Goal: Check status: Check status

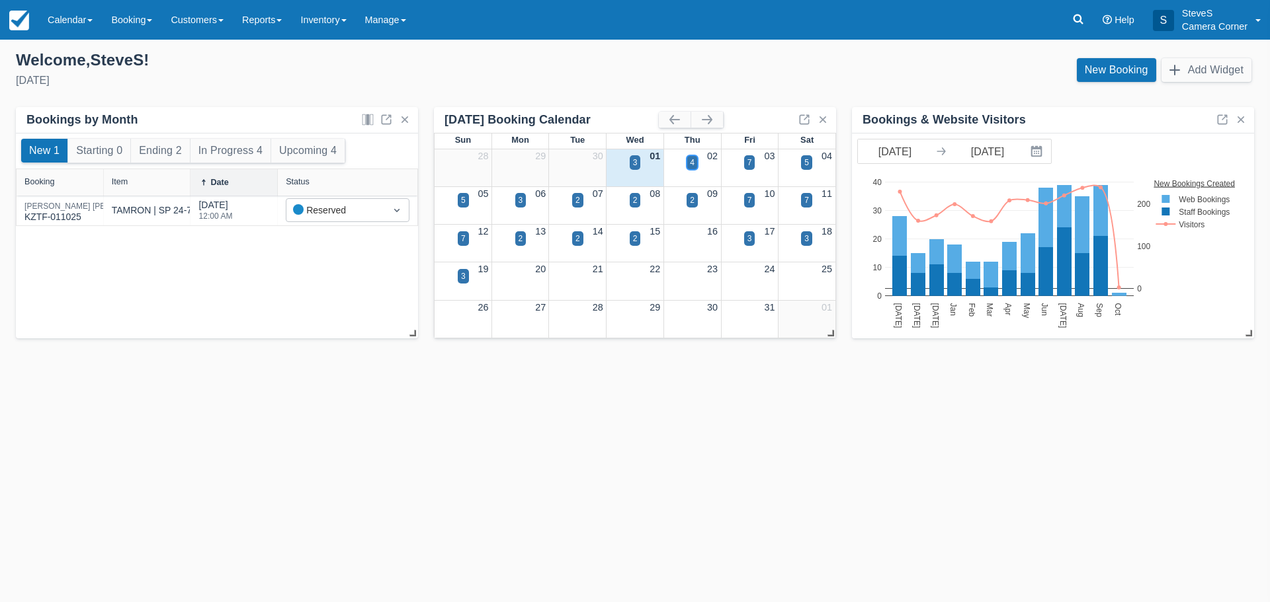
click at [694, 163] on div "4" at bounding box center [691, 162] width 11 height 15
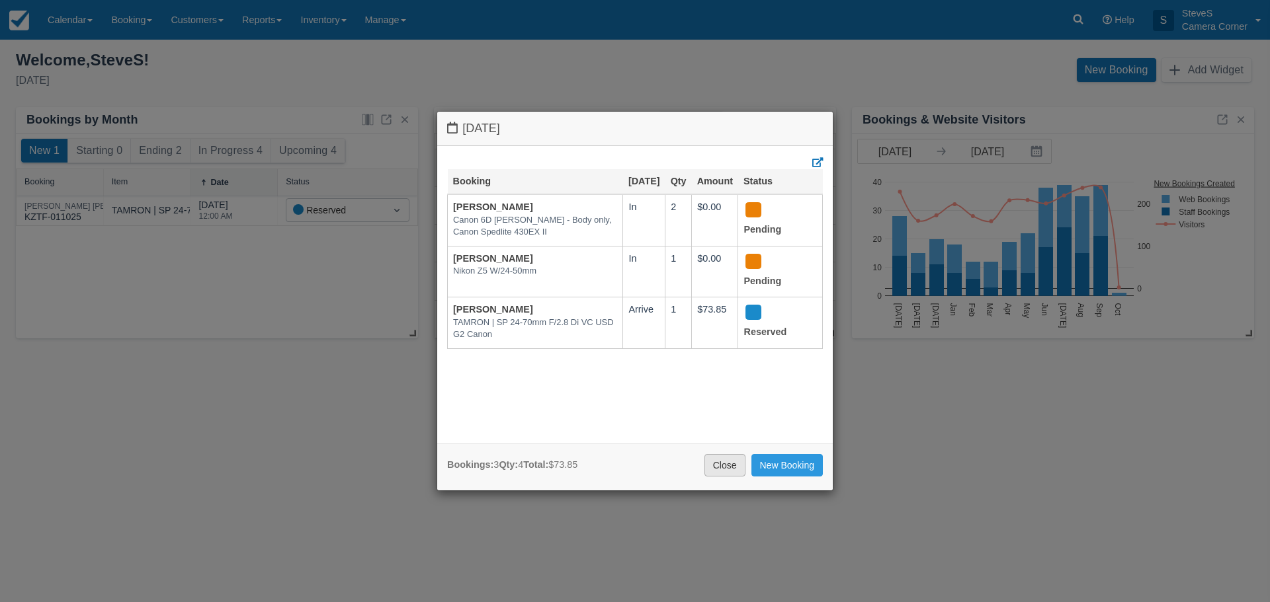
click at [723, 471] on link "Close" at bounding box center [724, 465] width 41 height 22
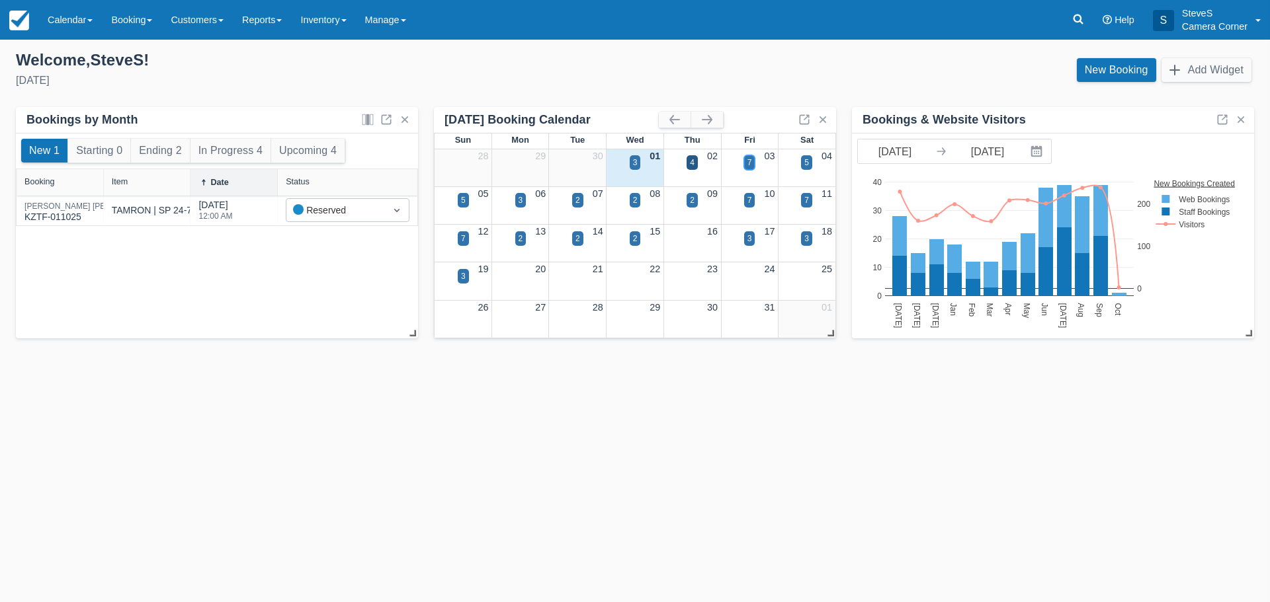
click at [754, 164] on div "7" at bounding box center [749, 162] width 11 height 15
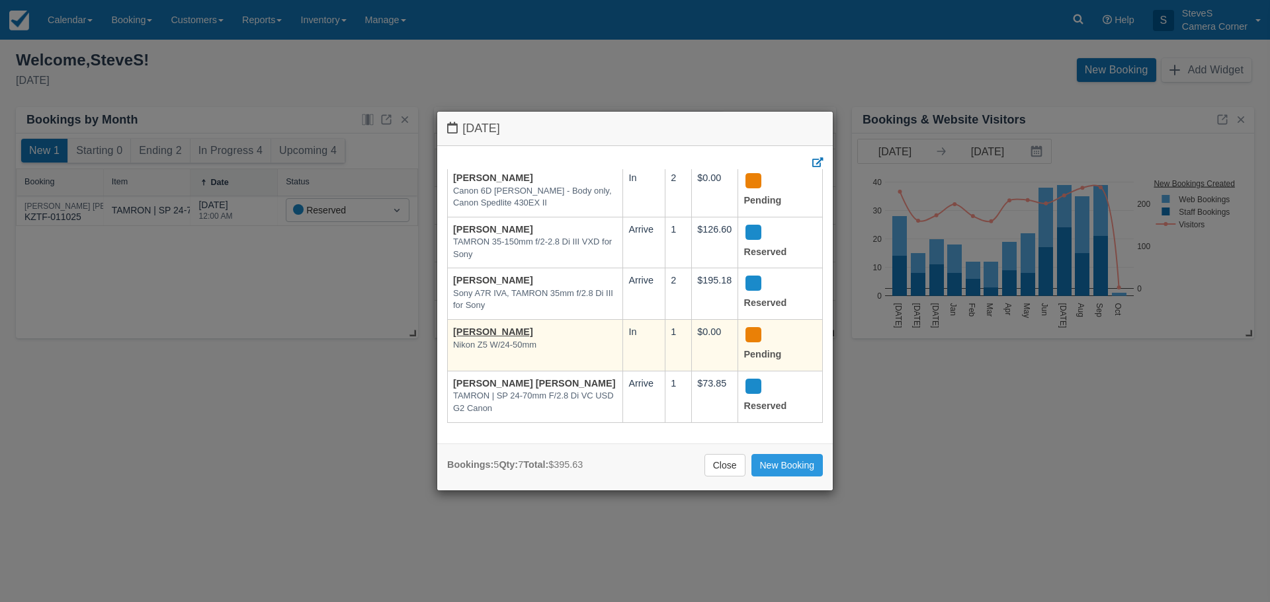
scroll to position [41, 0]
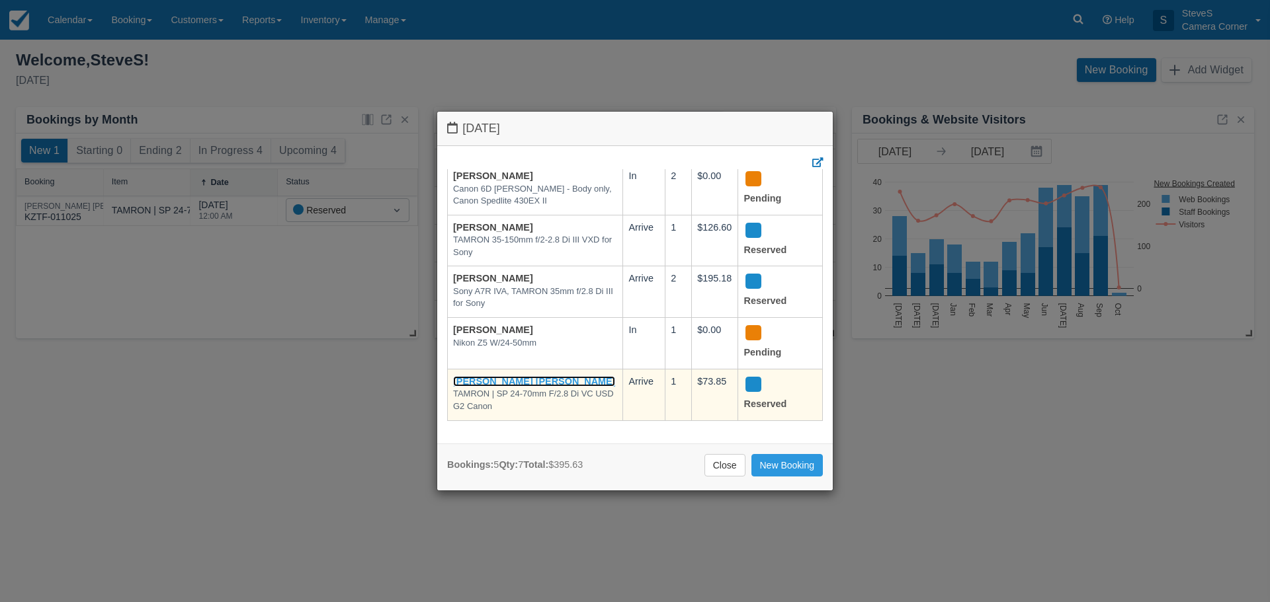
click at [495, 376] on link "[PERSON_NAME] [PERSON_NAME]" at bounding box center [534, 381] width 162 height 11
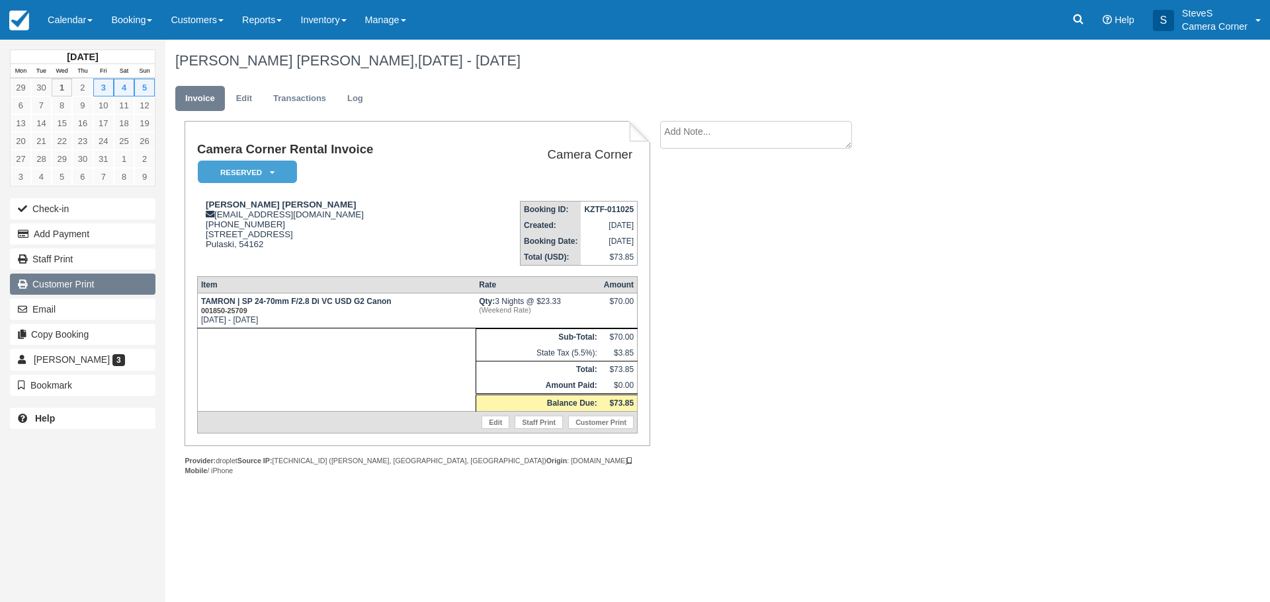
click at [67, 288] on link "Customer Print" at bounding box center [82, 284] width 145 height 21
click at [23, 15] on img at bounding box center [19, 21] width 20 height 20
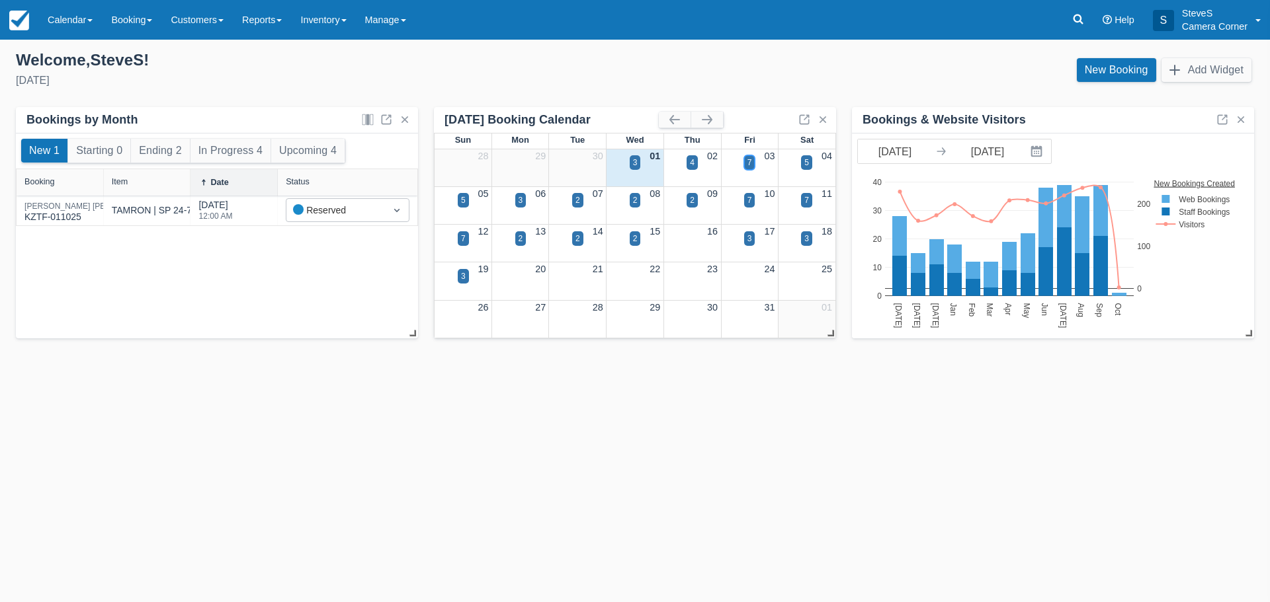
click at [746, 166] on div "7" at bounding box center [749, 162] width 11 height 15
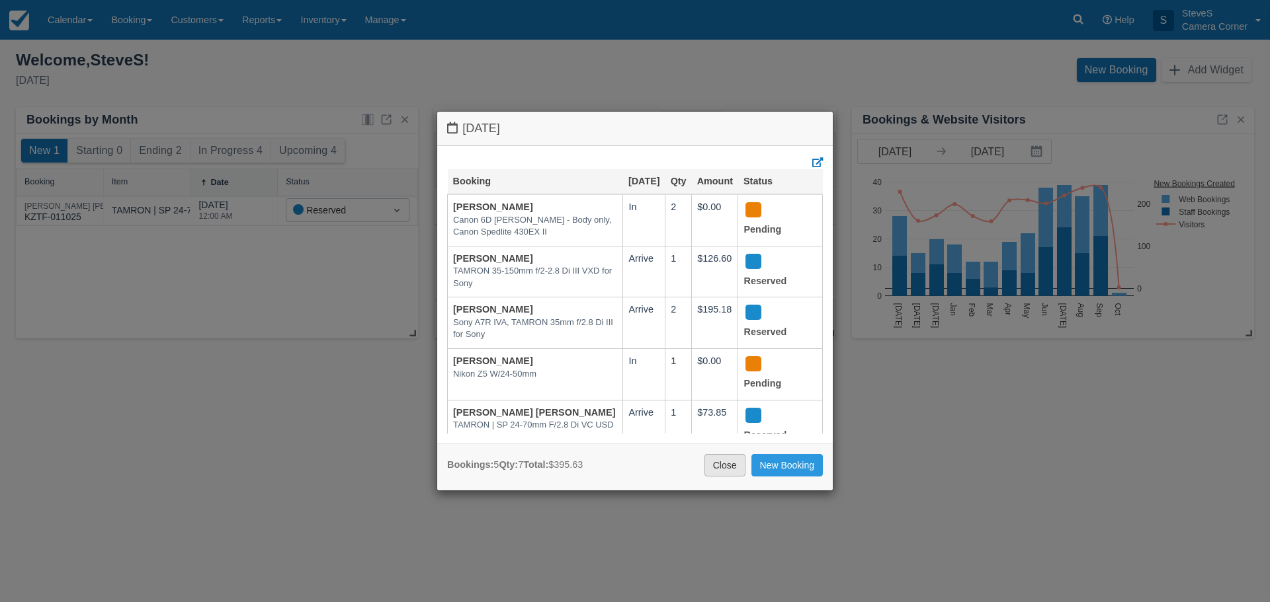
click at [721, 467] on link "Close" at bounding box center [724, 465] width 41 height 22
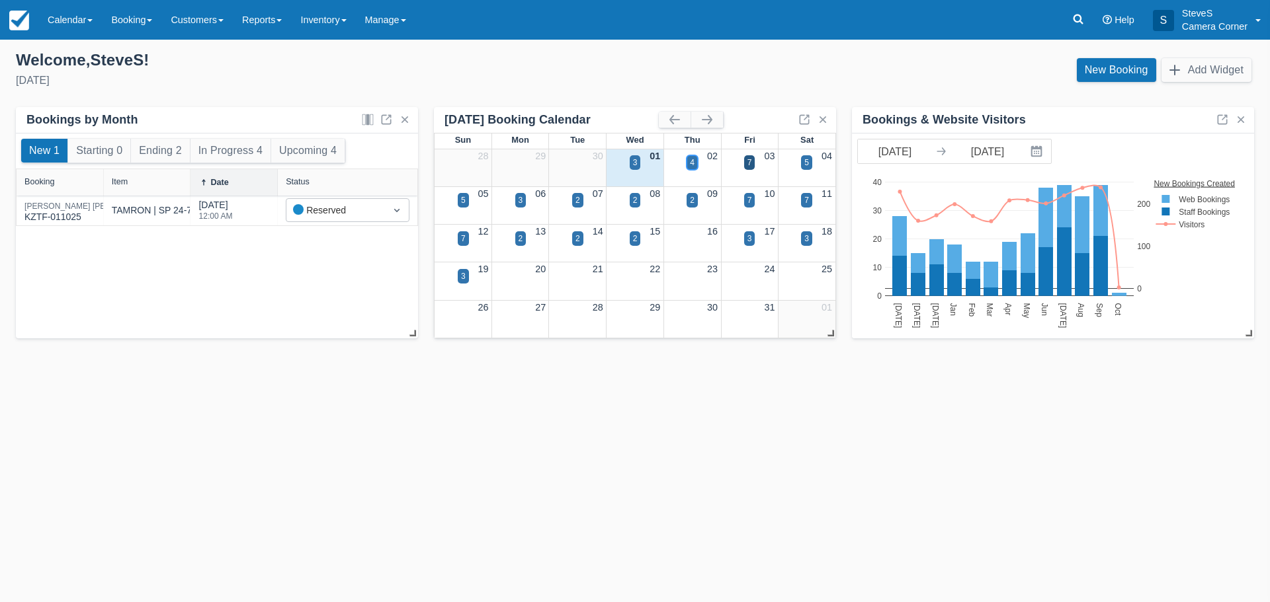
click at [688, 161] on div "4" at bounding box center [691, 162] width 11 height 15
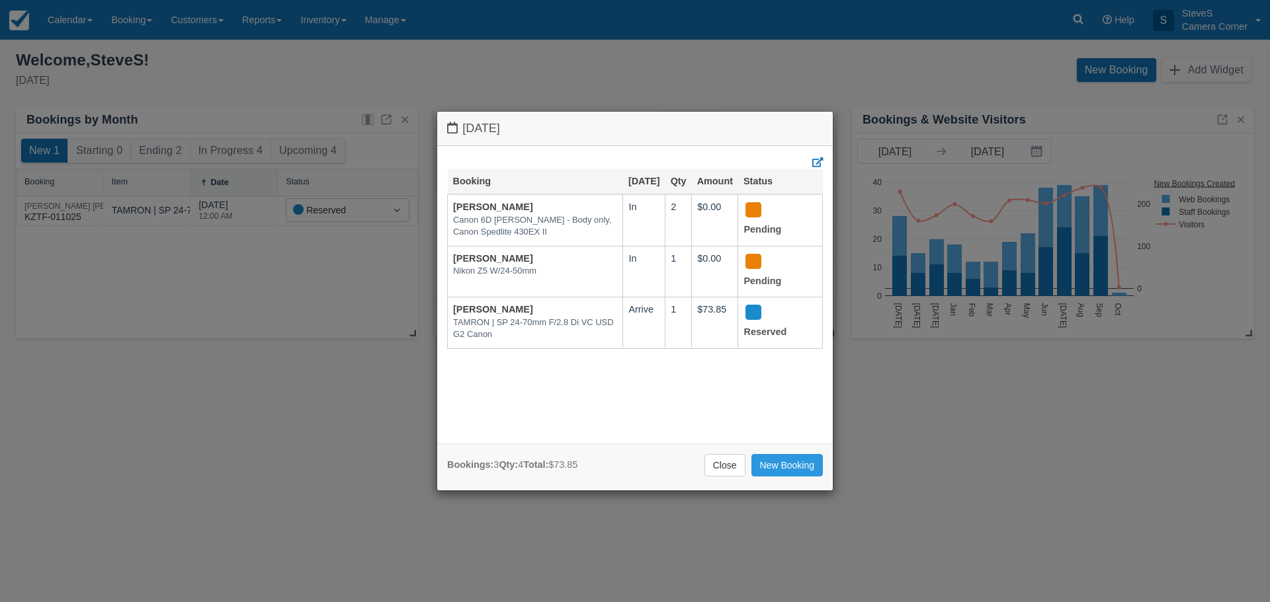
drag, startPoint x: 733, startPoint y: 464, endPoint x: 721, endPoint y: 459, distance: 12.2
click at [731, 464] on link "Close" at bounding box center [724, 465] width 41 height 22
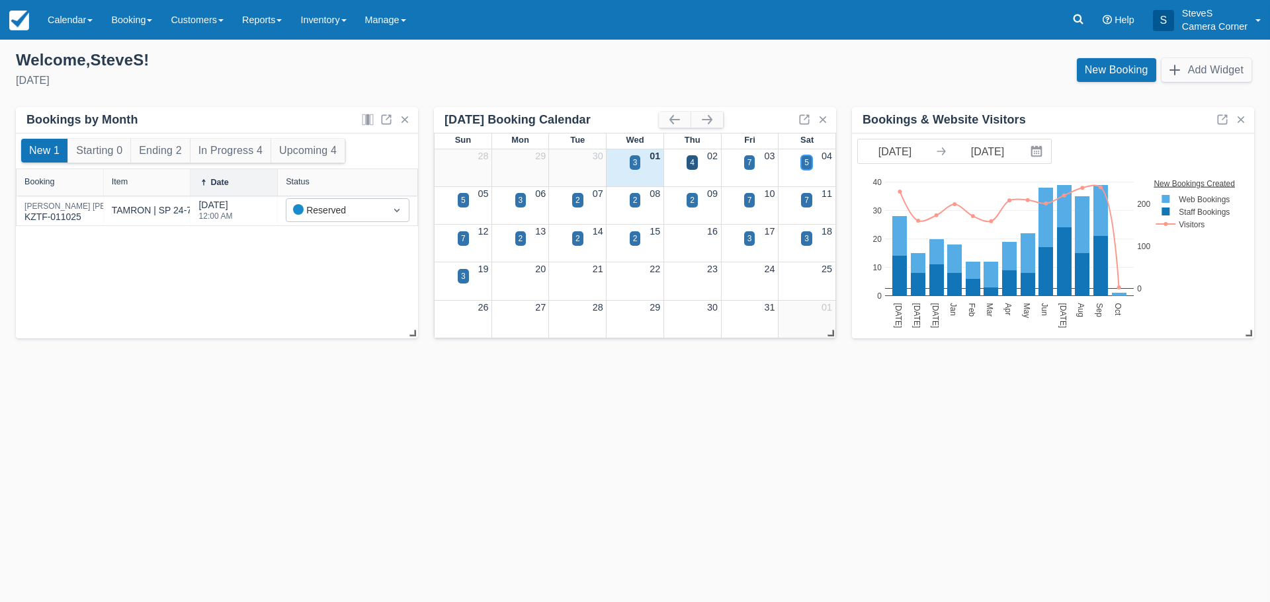
click at [811, 165] on div "5" at bounding box center [806, 162] width 11 height 15
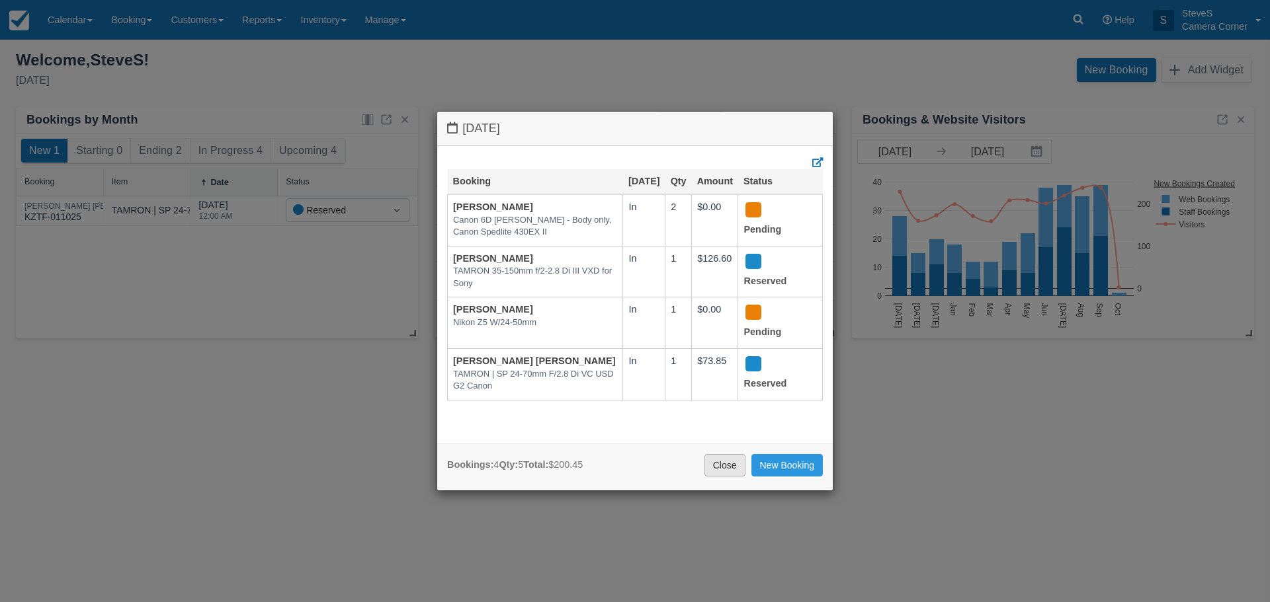
click at [727, 466] on link "Close" at bounding box center [724, 465] width 41 height 22
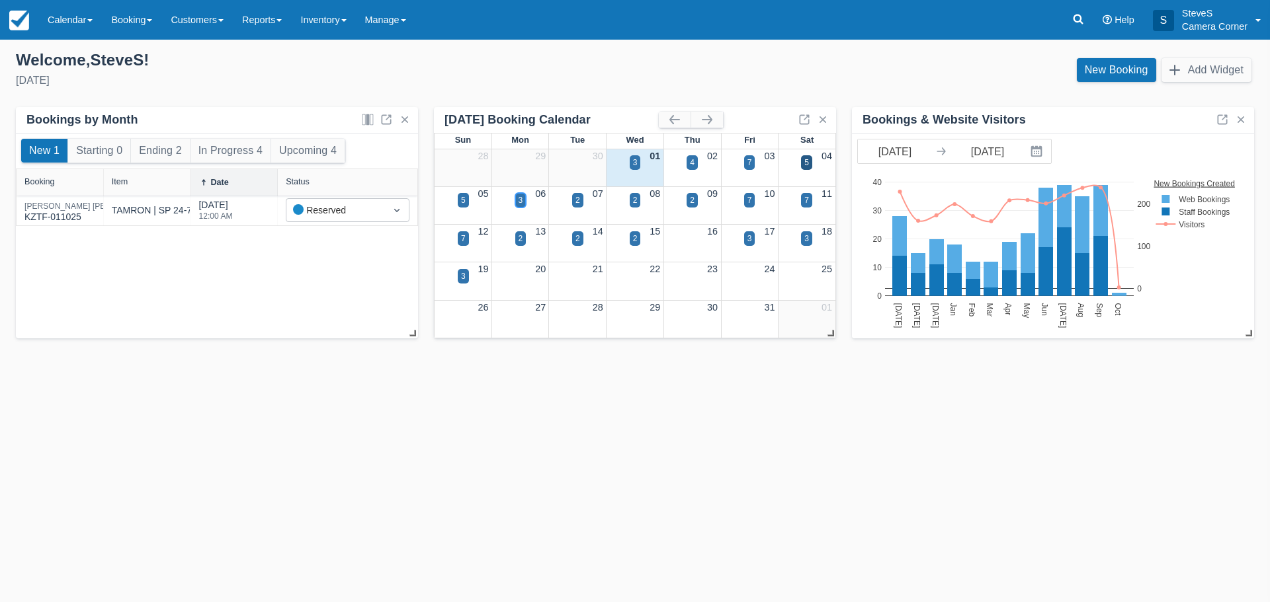
click at [522, 200] on div "3" at bounding box center [520, 200] width 5 height 12
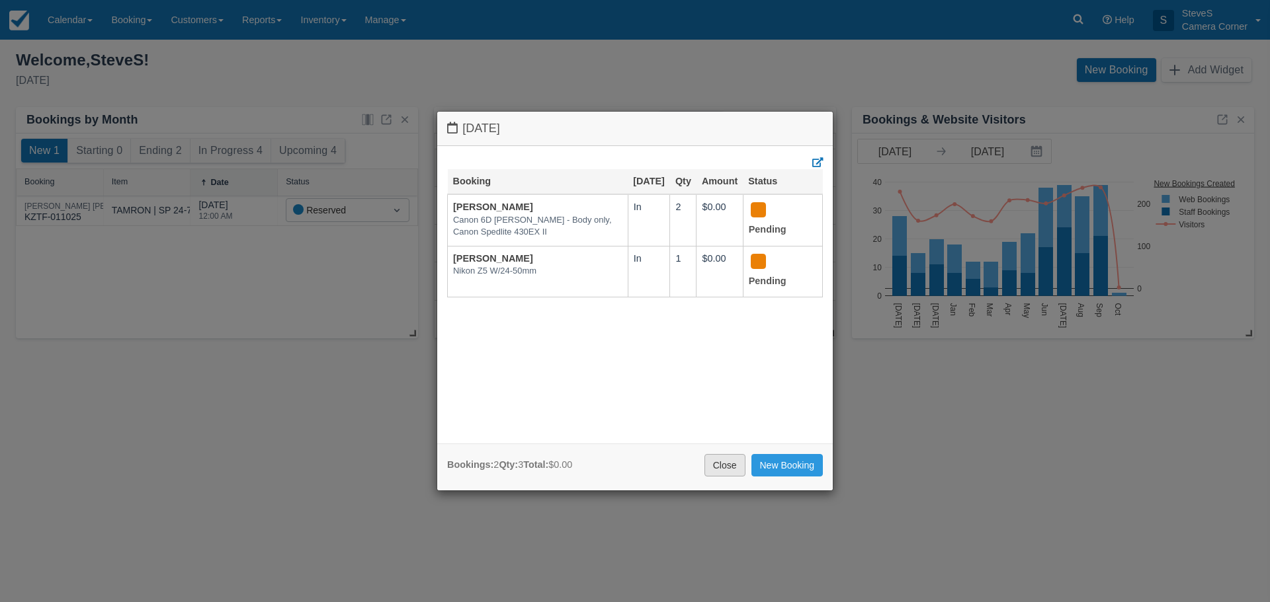
click at [723, 467] on link "Close" at bounding box center [724, 465] width 41 height 22
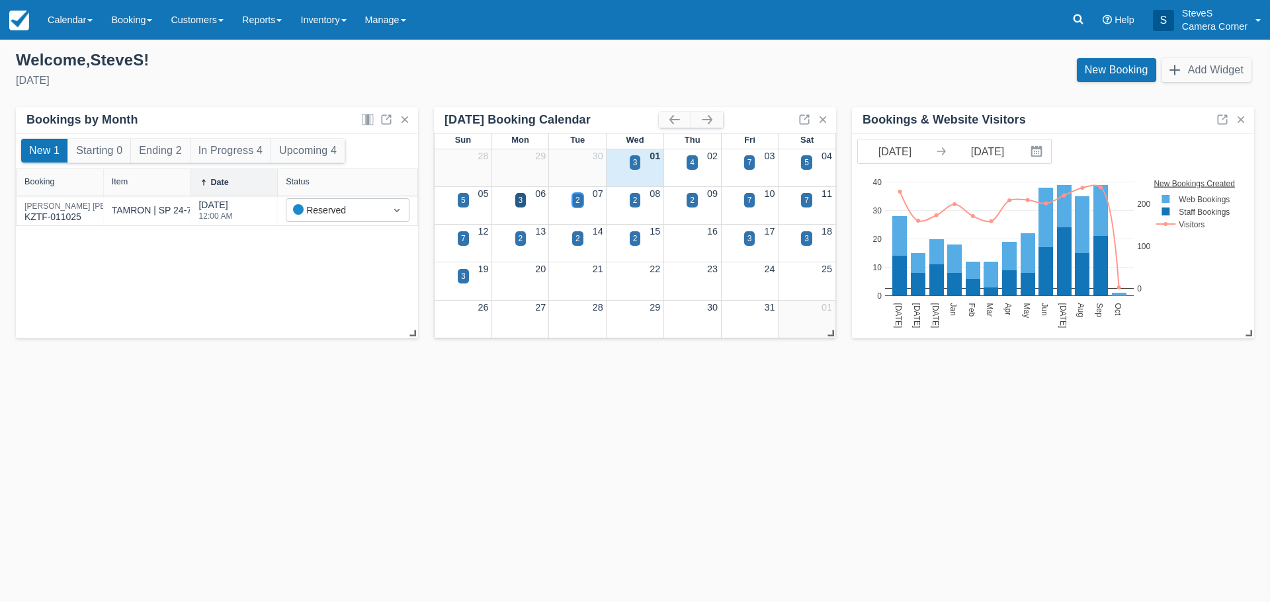
click at [580, 203] on div "2" at bounding box center [577, 200] width 11 height 15
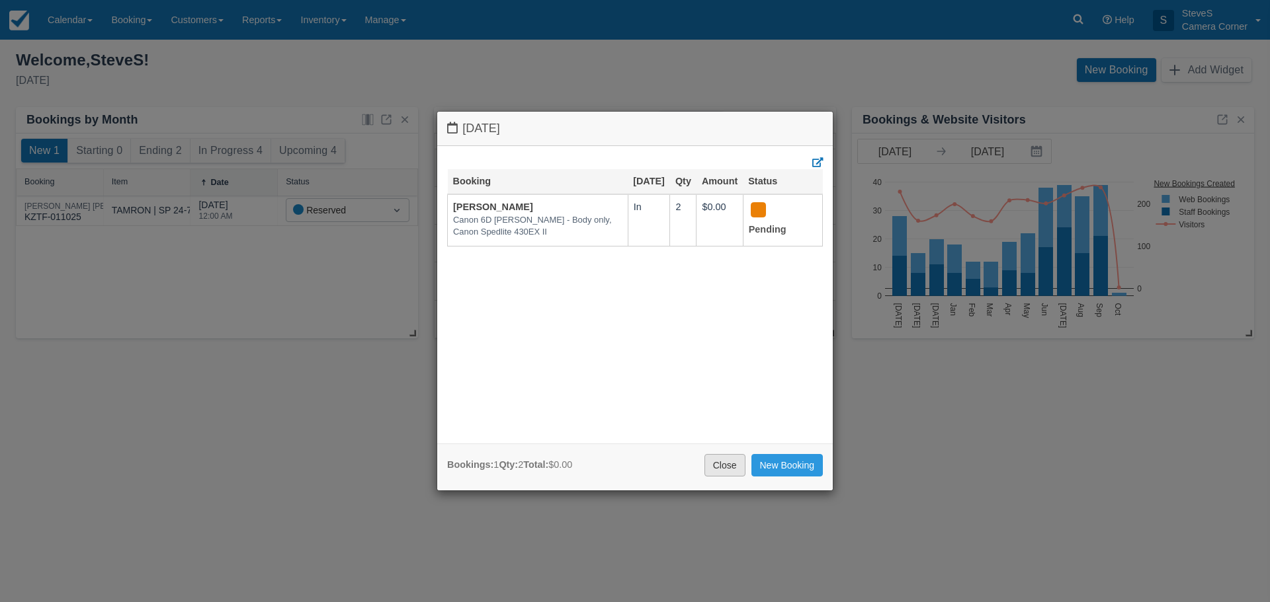
click at [731, 469] on link "Close" at bounding box center [724, 465] width 41 height 22
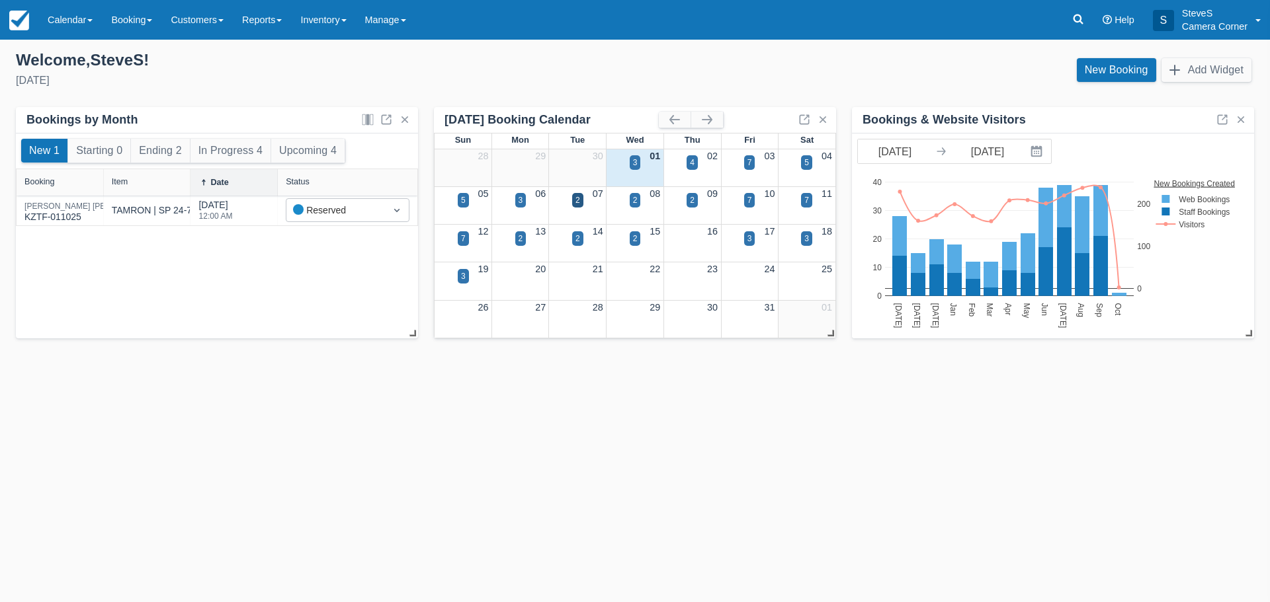
click at [698, 198] on div "09" at bounding box center [692, 194] width 58 height 15
click at [694, 203] on div "2" at bounding box center [692, 200] width 5 height 12
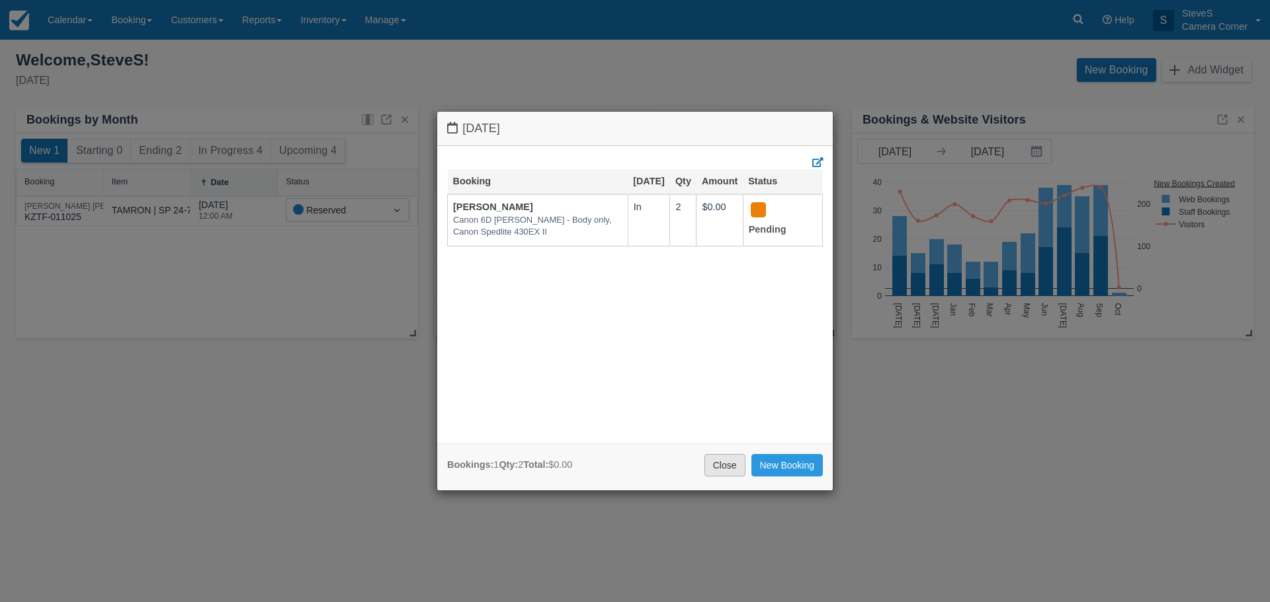
click at [712, 473] on link "Close" at bounding box center [724, 465] width 41 height 22
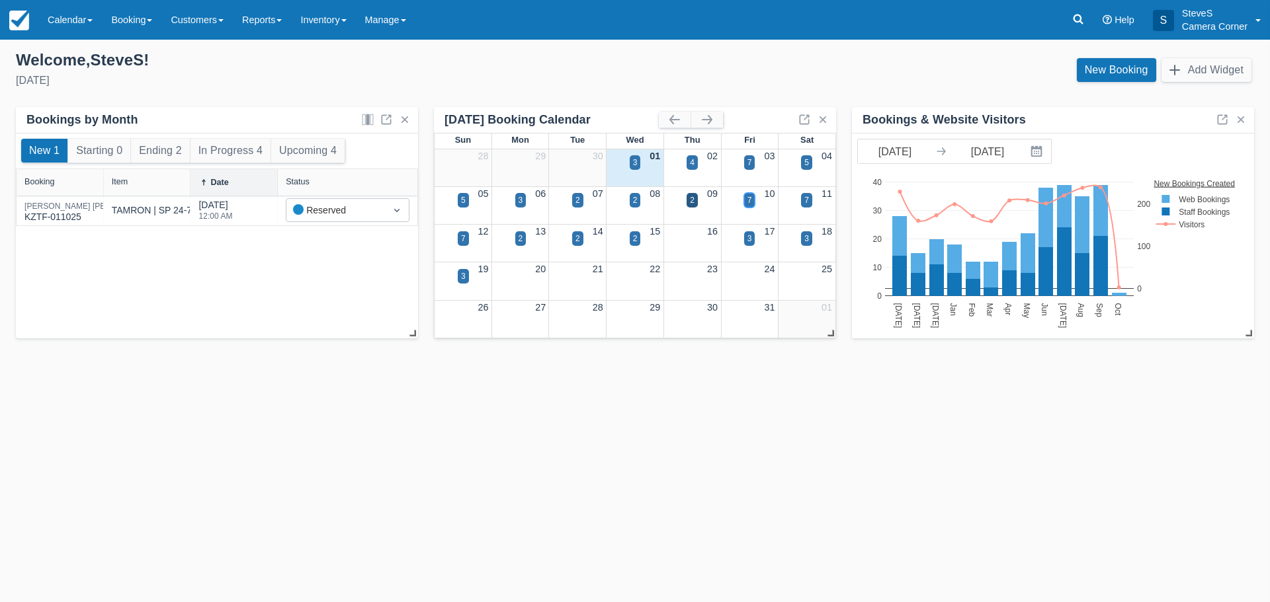
click at [745, 194] on div "7" at bounding box center [749, 200] width 11 height 15
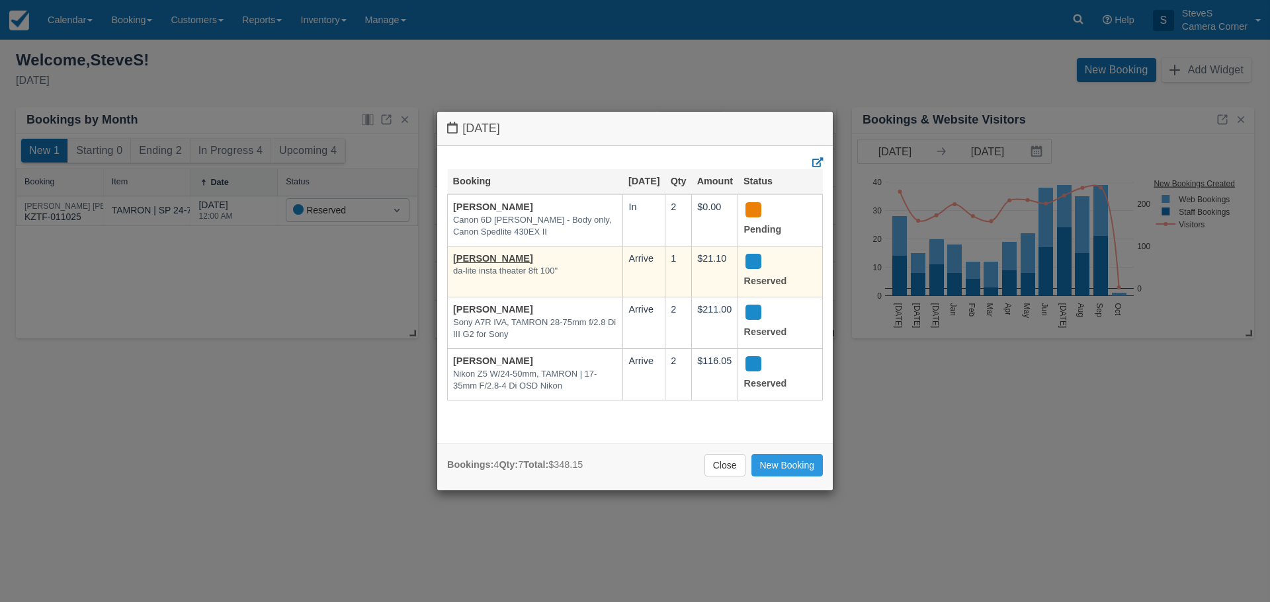
scroll to position [3, 0]
